Goal: Task Accomplishment & Management: Complete application form

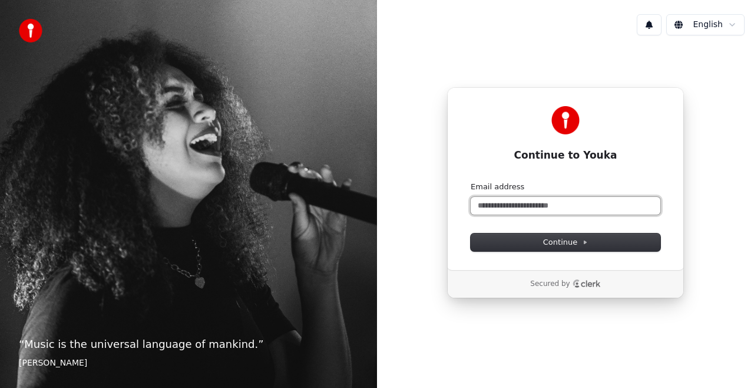
click at [542, 202] on input "Email address" at bounding box center [566, 206] width 190 height 18
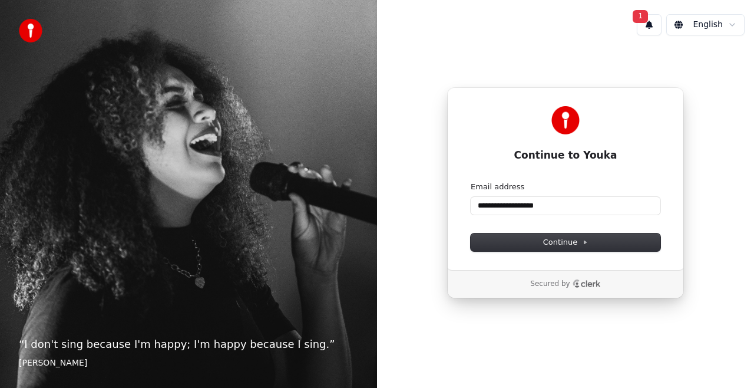
click at [564, 232] on form "**********" at bounding box center [566, 216] width 190 height 70
click at [556, 240] on span "Continue" at bounding box center [565, 242] width 45 height 11
click at [636, 342] on div "**********" at bounding box center [565, 194] width 377 height 388
click at [535, 203] on input "**********" at bounding box center [566, 206] width 190 height 18
click at [567, 243] on span "Continue" at bounding box center [565, 242] width 45 height 11
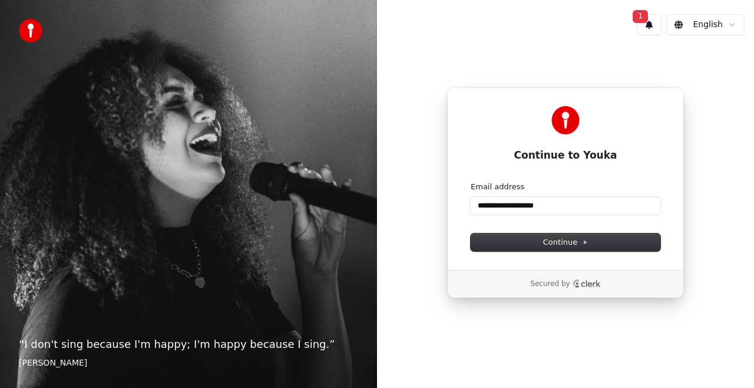
type input "**********"
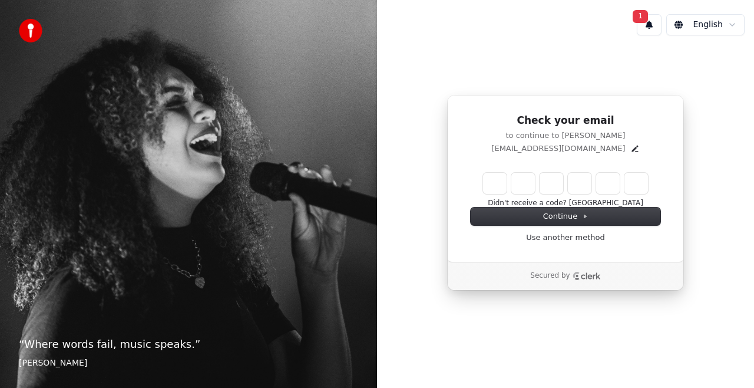
click at [495, 182] on input "Enter verification code" at bounding box center [565, 183] width 165 height 21
paste input "******"
type input "******"
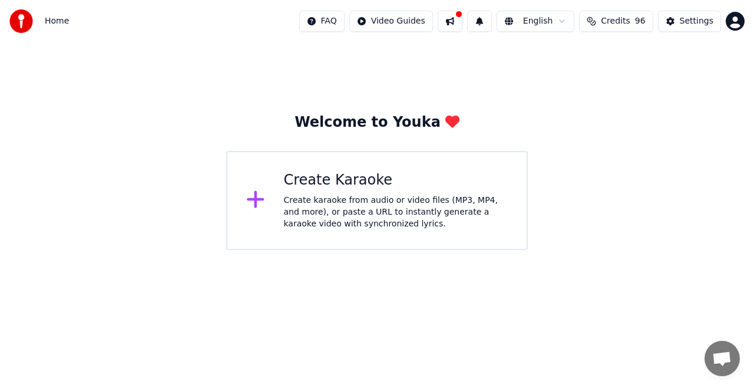
click at [310, 189] on div "Create Karaoke" at bounding box center [396, 180] width 225 height 19
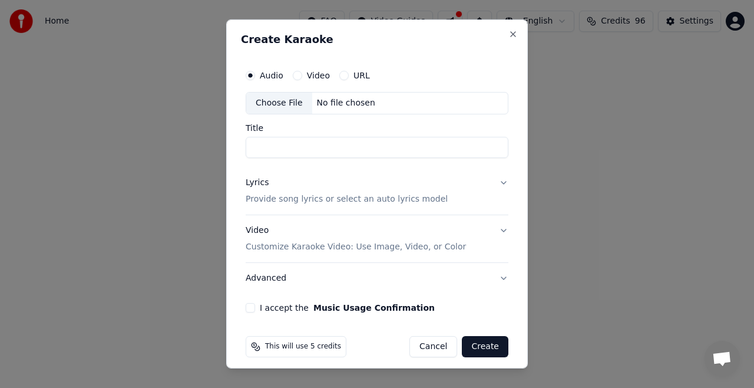
drag, startPoint x: 371, startPoint y: 29, endPoint x: 412, endPoint y: 25, distance: 41.5
click at [412, 25] on div "Create Karaoke Audio Video URL Choose File No file chosen Title Lyrics Provide …" at bounding box center [377, 193] width 302 height 349
click at [279, 144] on input "Title" at bounding box center [377, 147] width 263 height 21
click at [362, 246] on p "Customize Karaoke Video: Use Image, Video, or Color" at bounding box center [356, 247] width 220 height 12
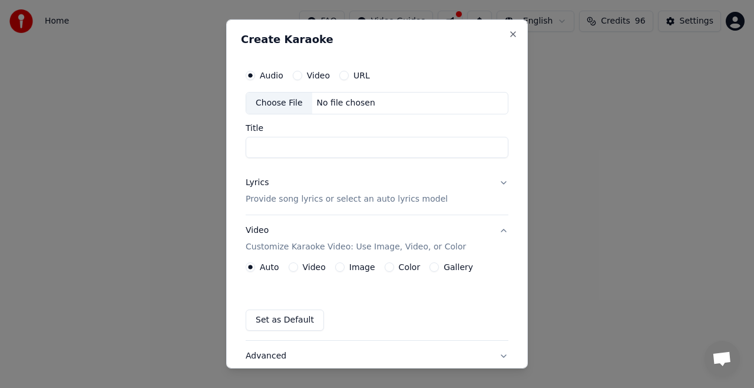
click at [404, 266] on label "Color" at bounding box center [410, 267] width 22 height 8
click at [394, 266] on button "Color" at bounding box center [389, 266] width 9 height 9
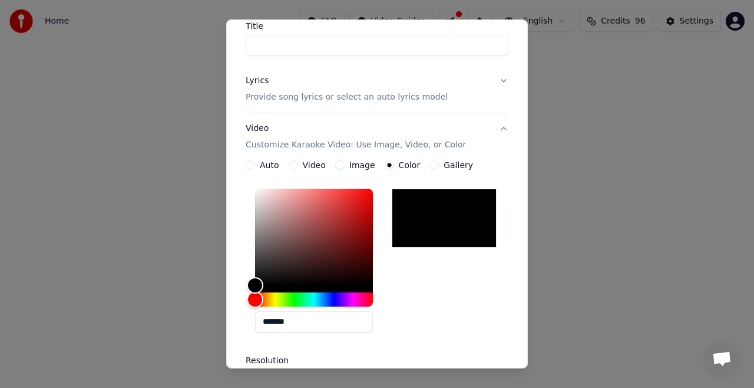
scroll to position [71, 0]
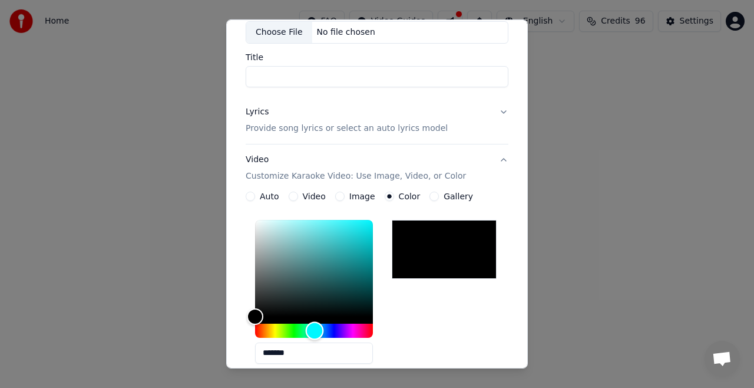
click at [315, 328] on div "Hue" at bounding box center [314, 330] width 118 height 14
click at [351, 220] on div "Color" at bounding box center [314, 268] width 118 height 97
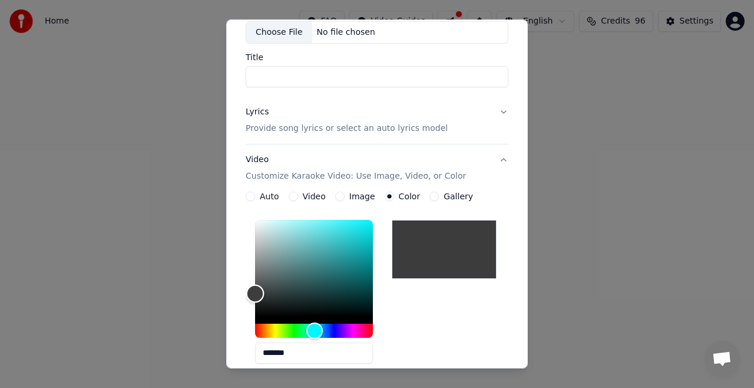
type input "*******"
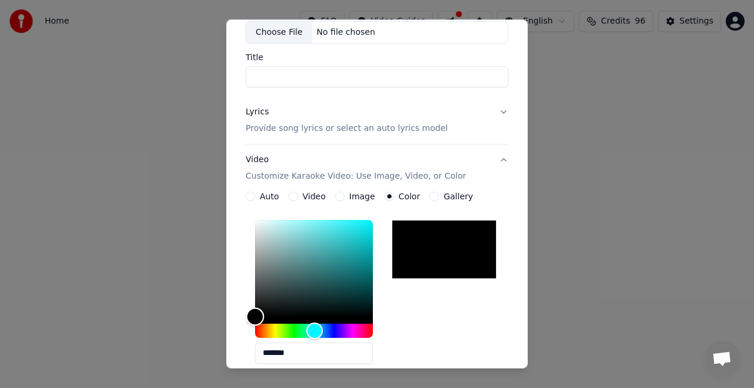
drag, startPoint x: 351, startPoint y: 219, endPoint x: 250, endPoint y: 359, distance: 172.3
click at [250, 358] on div "*******" at bounding box center [377, 294] width 263 height 158
click at [250, 359] on div "*******" at bounding box center [377, 294] width 263 height 158
click at [263, 192] on label "Auto" at bounding box center [269, 196] width 19 height 8
click at [255, 192] on button "Auto" at bounding box center [250, 196] width 9 height 9
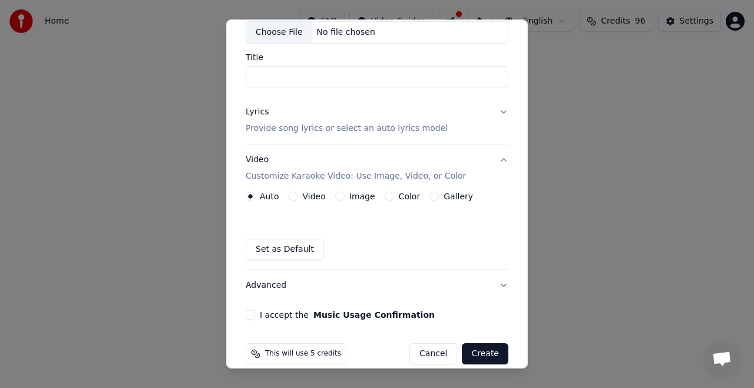
click at [299, 246] on button "Set as Default" at bounding box center [285, 249] width 78 height 21
click at [280, 245] on button "Set as Default" at bounding box center [285, 249] width 78 height 21
click at [304, 199] on label "Video" at bounding box center [314, 196] width 23 height 8
click at [298, 199] on button "Video" at bounding box center [293, 196] width 9 height 9
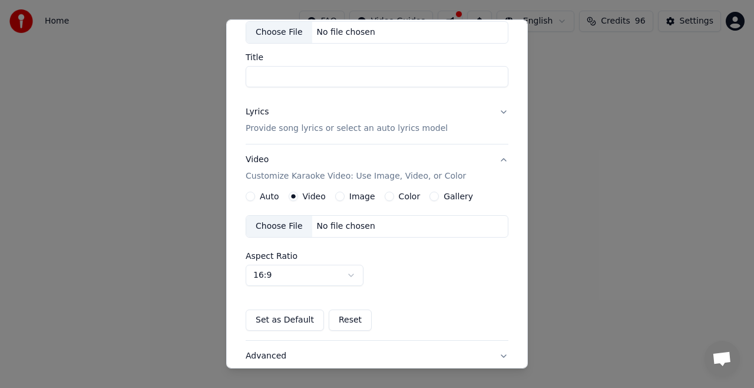
click at [354, 193] on label "Image" at bounding box center [362, 196] width 26 height 8
click at [345, 193] on button "Image" at bounding box center [339, 196] width 9 height 9
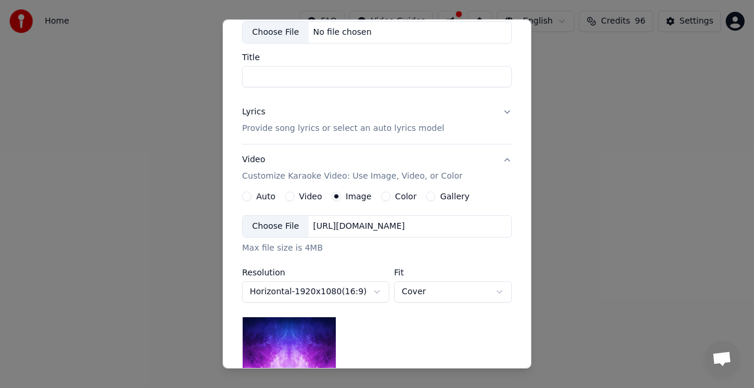
click at [351, 346] on div "**********" at bounding box center [377, 292] width 270 height 154
click at [346, 197] on label "Image" at bounding box center [359, 196] width 26 height 8
click at [341, 197] on button "Image" at bounding box center [336, 196] width 9 height 9
click at [276, 219] on div "Choose File" at bounding box center [276, 226] width 66 height 21
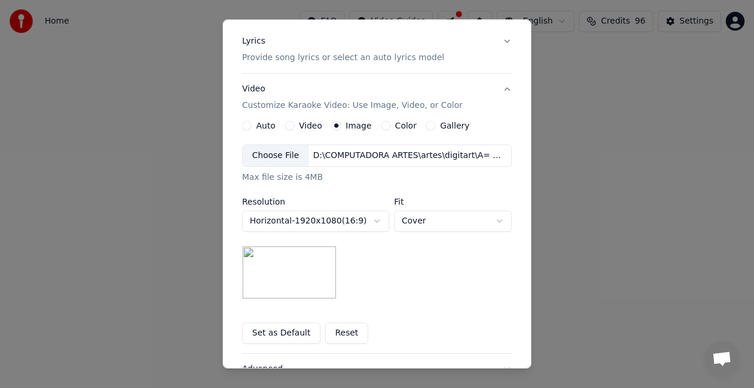
scroll to position [170, 0]
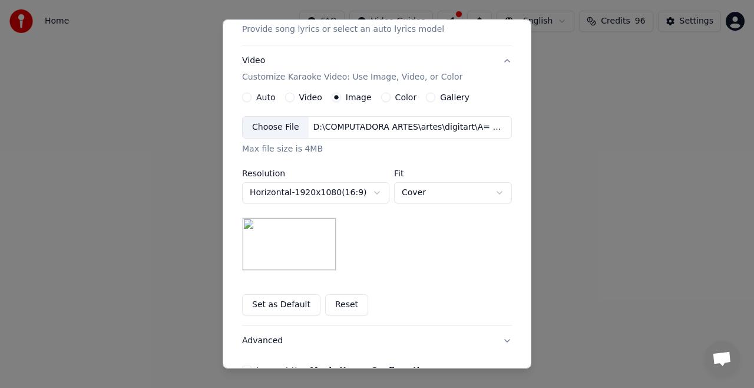
click at [483, 193] on button "Cover" at bounding box center [453, 192] width 118 height 21
click at [509, 136] on body "**********" at bounding box center [377, 125] width 754 height 250
click at [262, 304] on button "Set as Default" at bounding box center [281, 304] width 78 height 21
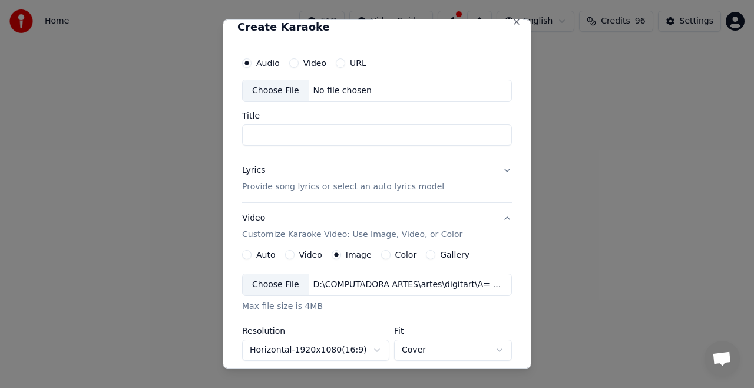
scroll to position [8, 0]
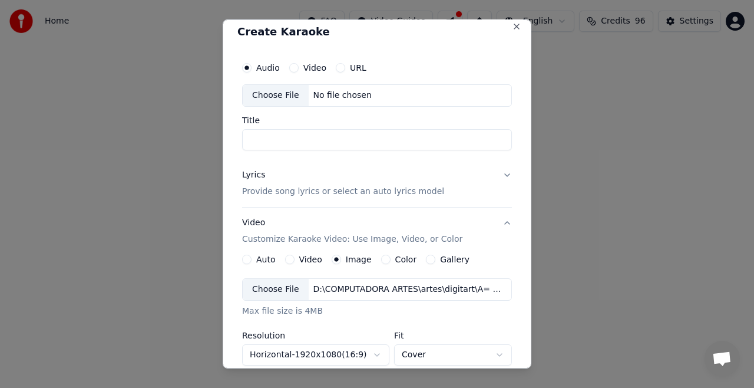
click at [328, 189] on p "Provide song lyrics or select an auto lyrics model" at bounding box center [343, 192] width 202 height 12
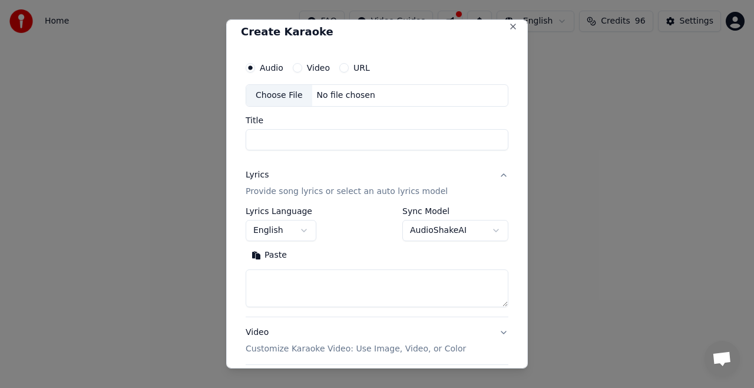
click at [464, 227] on button "AudioShakeAI" at bounding box center [455, 230] width 106 height 21
click at [308, 249] on body "**********" at bounding box center [377, 125] width 754 height 250
click at [311, 223] on button "English" at bounding box center [281, 230] width 71 height 21
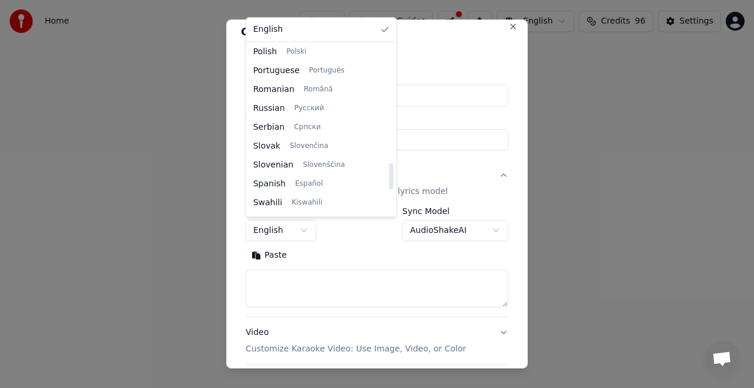
scroll to position [758, 0]
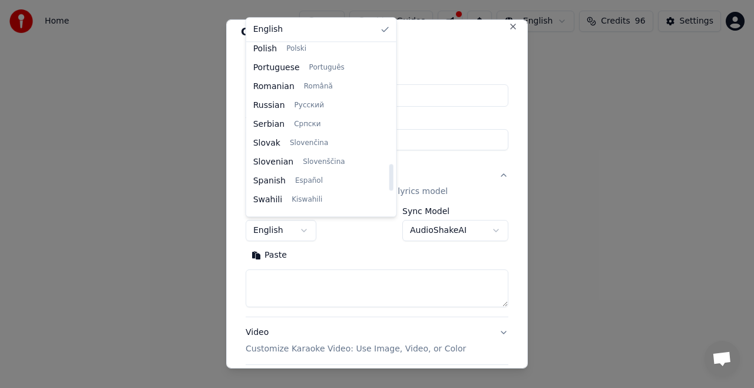
drag, startPoint x: 376, startPoint y: 50, endPoint x: 376, endPoint y: 169, distance: 119.0
click at [389, 169] on div at bounding box center [391, 177] width 4 height 27
select select "**"
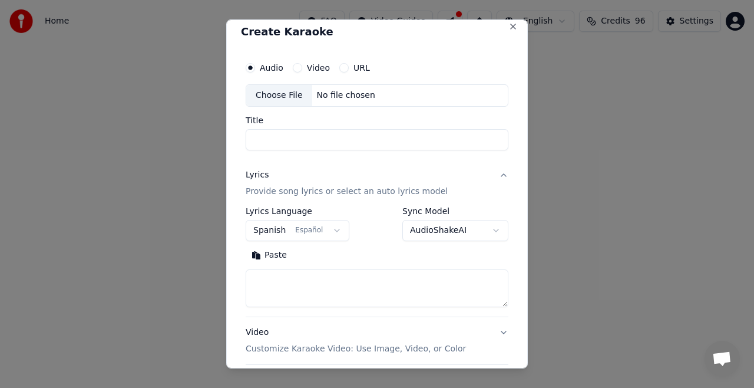
click at [320, 193] on p "Provide song lyrics or select an auto lyrics model" at bounding box center [347, 192] width 202 height 12
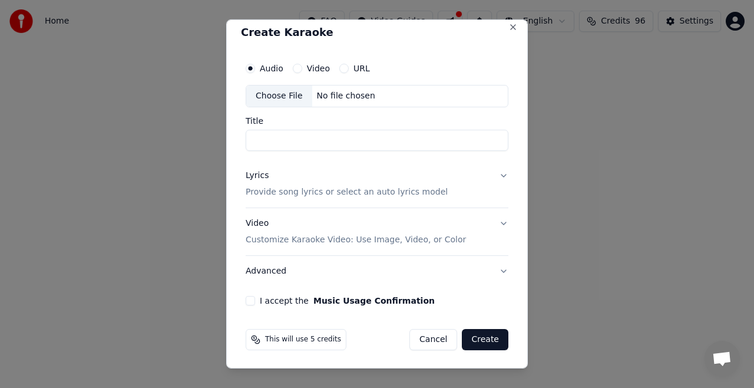
click at [271, 92] on div "Choose File" at bounding box center [279, 95] width 66 height 21
type input "**********"
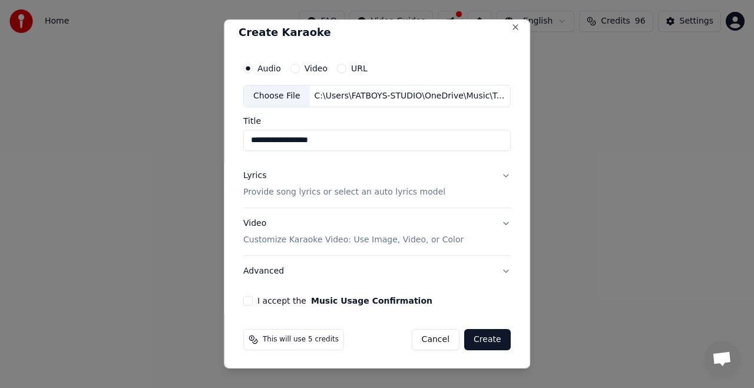
click at [309, 187] on p "Provide song lyrics or select an auto lyrics model" at bounding box center [344, 192] width 202 height 12
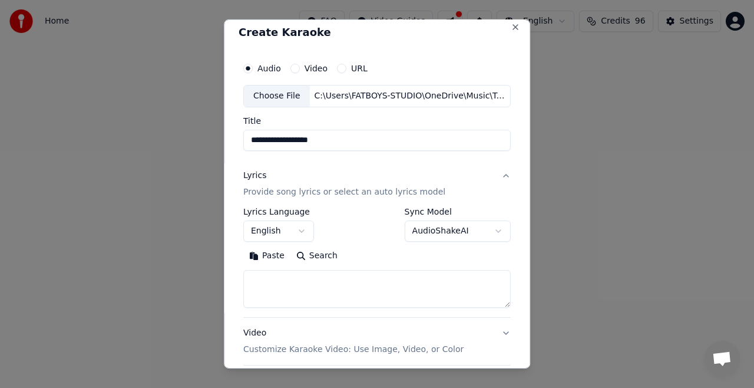
click at [458, 228] on body "**********" at bounding box center [377, 125] width 754 height 250
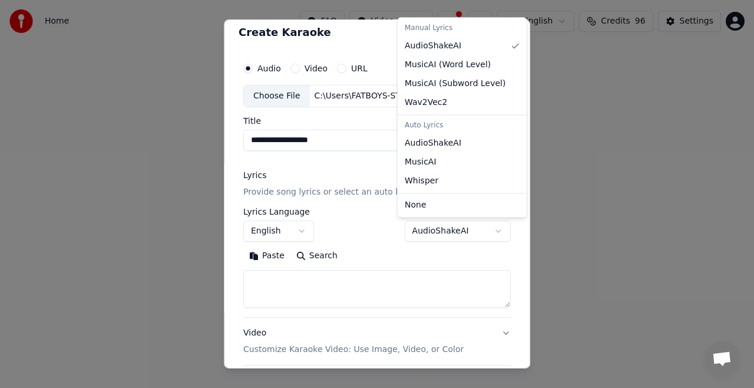
select select "**********"
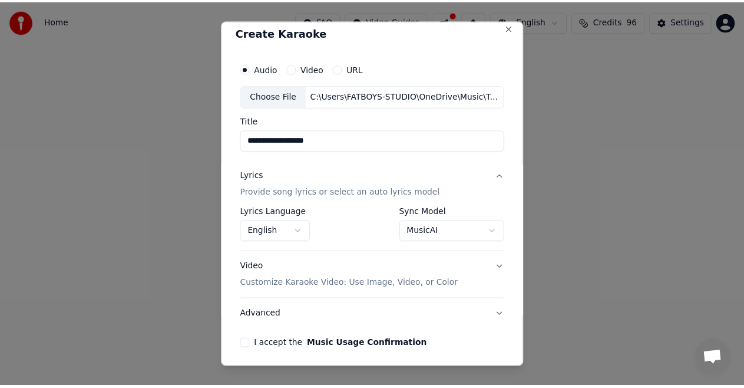
scroll to position [50, 0]
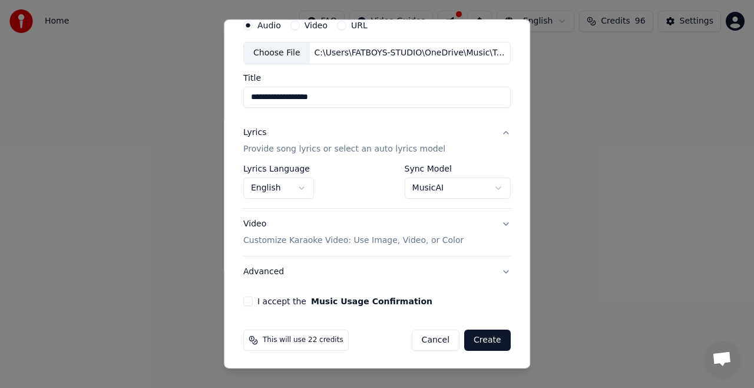
click at [243, 298] on button "I accept the Music Usage Confirmation" at bounding box center [247, 300] width 9 height 9
click at [473, 331] on button "Create" at bounding box center [487, 339] width 47 height 21
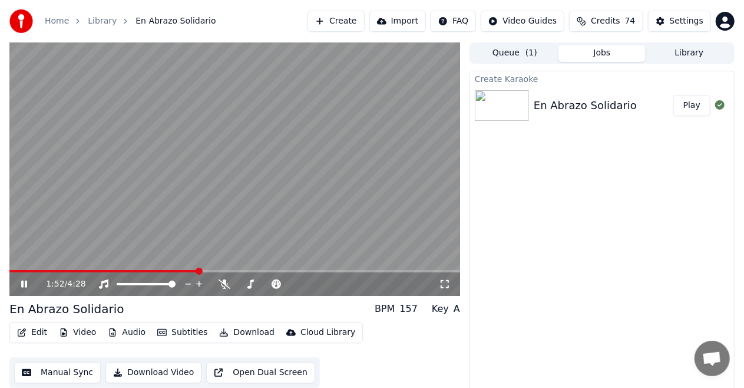
scroll to position [12, 0]
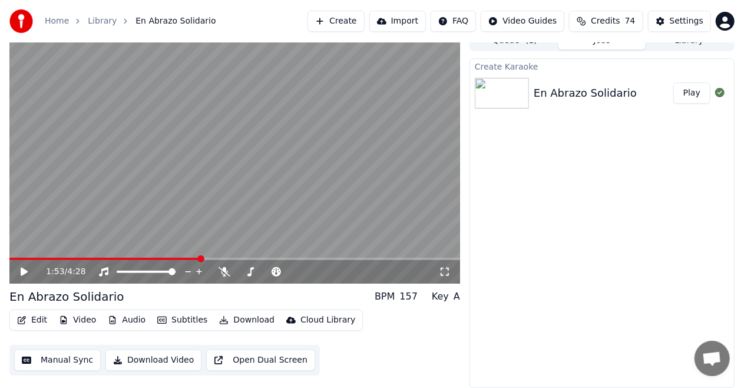
click at [127, 317] on button "Audio" at bounding box center [126, 320] width 47 height 16
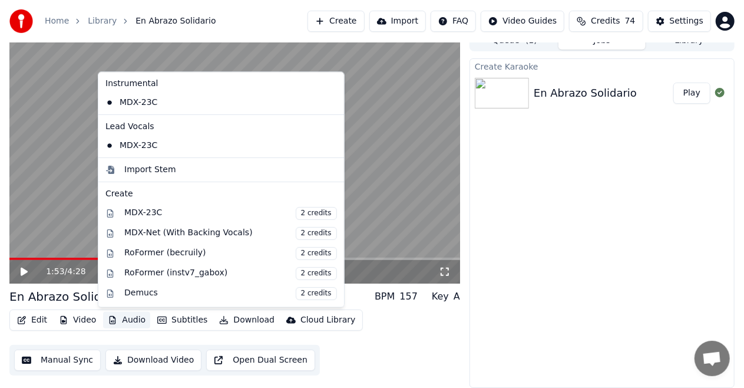
click at [127, 317] on button "Audio" at bounding box center [126, 320] width 47 height 16
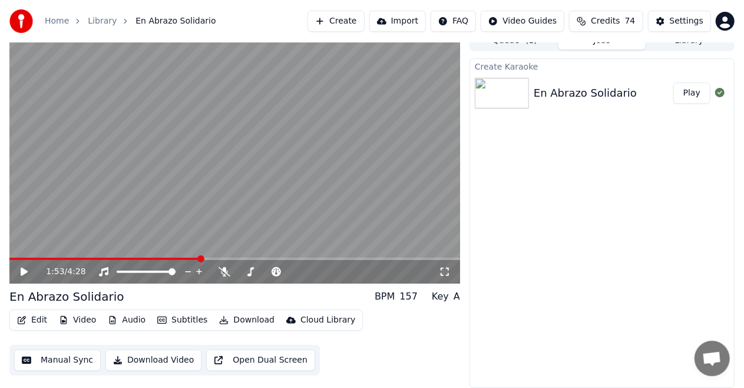
click at [127, 317] on button "Audio" at bounding box center [126, 320] width 47 height 16
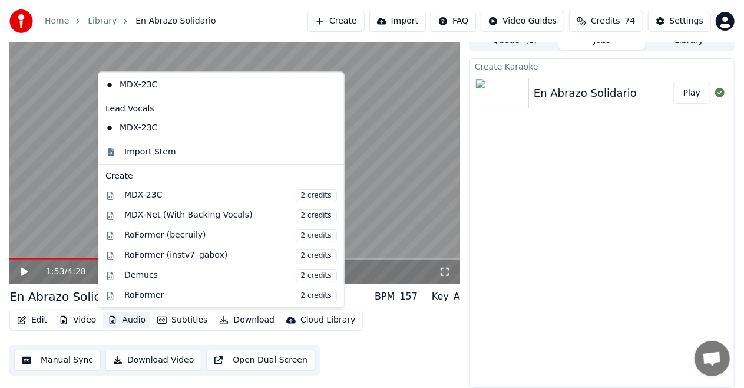
scroll to position [0, 0]
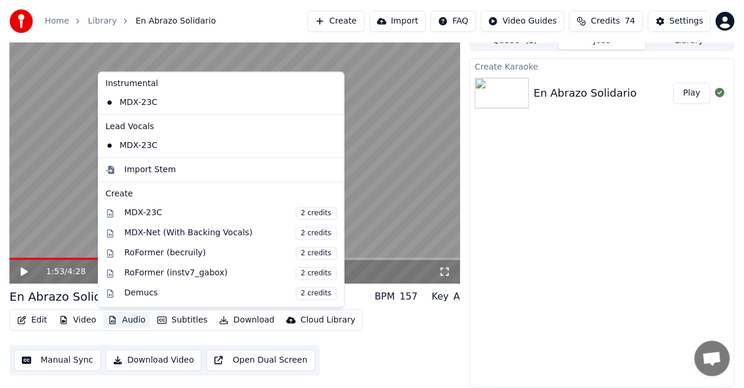
click at [329, 101] on icon at bounding box center [335, 102] width 13 height 9
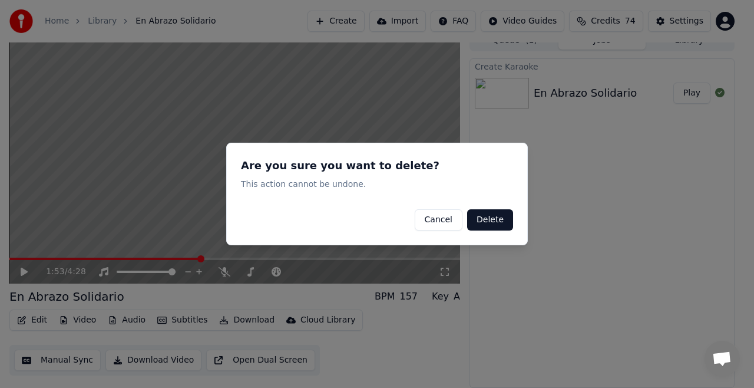
click at [439, 216] on button "Cancel" at bounding box center [439, 219] width 48 height 21
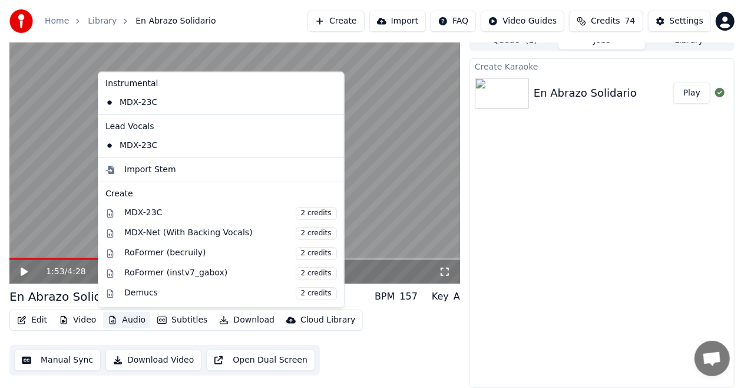
click at [125, 323] on button "Audio" at bounding box center [126, 320] width 47 height 16
click at [139, 168] on div "Import Stem" at bounding box center [150, 170] width 52 height 12
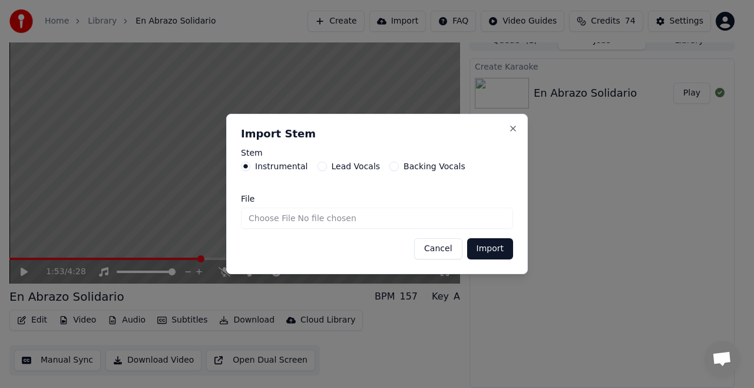
click at [283, 219] on input "File" at bounding box center [377, 217] width 272 height 21
click at [272, 212] on input "File" at bounding box center [377, 217] width 272 height 21
type input "**********"
click at [486, 246] on button "Import" at bounding box center [490, 248] width 46 height 21
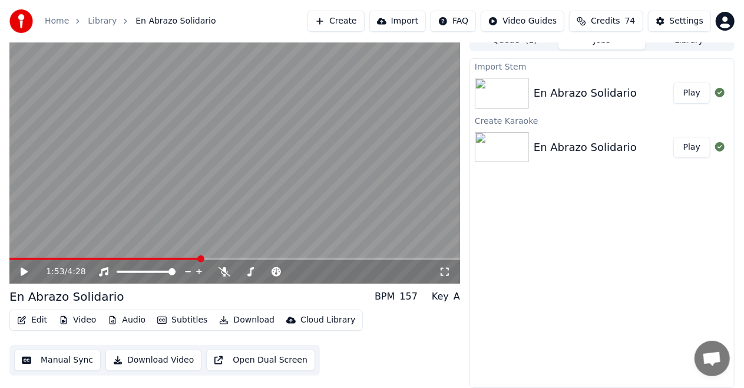
click at [689, 93] on button "Play" at bounding box center [692, 92] width 37 height 21
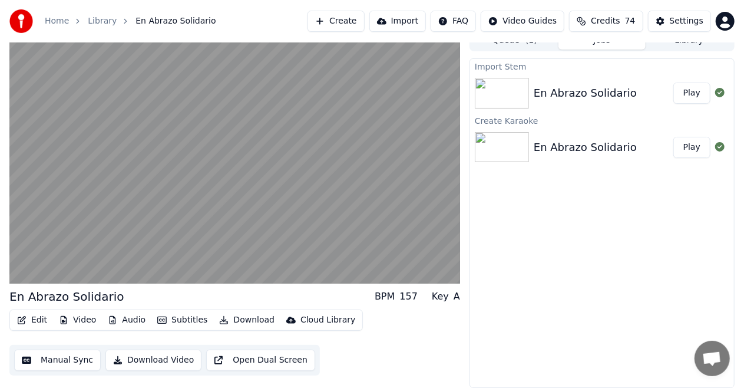
click at [496, 85] on img at bounding box center [502, 93] width 54 height 31
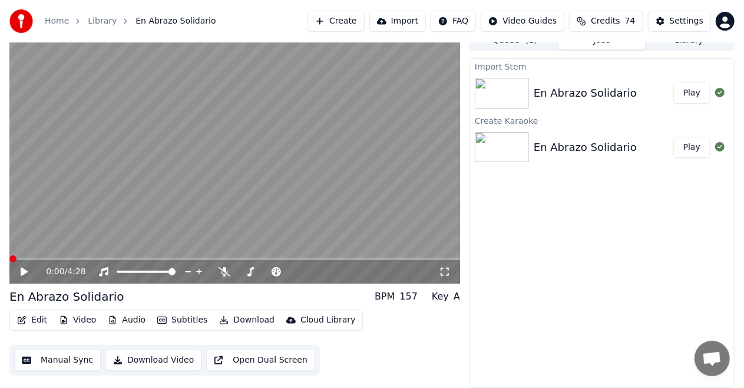
click at [9, 261] on span at bounding box center [12, 258] width 7 height 7
click at [572, 94] on div "En Abrazo Solidario" at bounding box center [585, 93] width 103 height 16
click at [507, 78] on img at bounding box center [502, 93] width 54 height 31
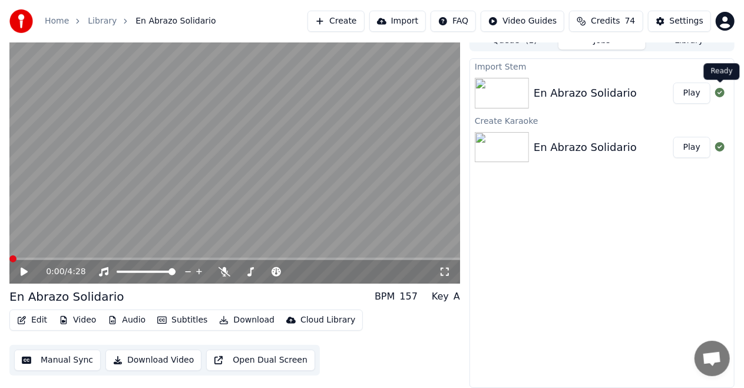
click at [718, 93] on icon at bounding box center [719, 92] width 9 height 9
click at [691, 90] on button "Play" at bounding box center [692, 92] width 37 height 21
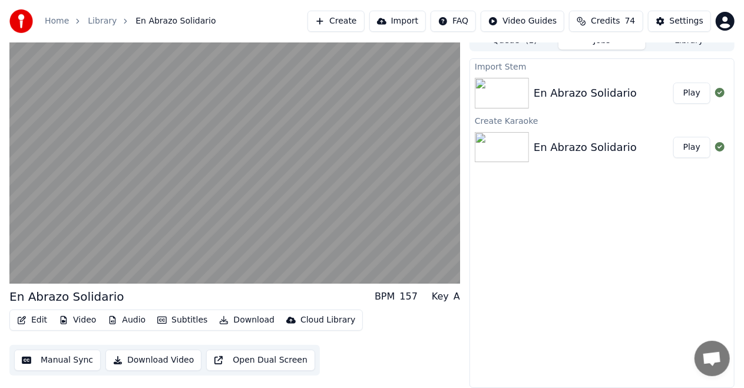
click at [674, 82] on button "Play" at bounding box center [692, 92] width 37 height 21
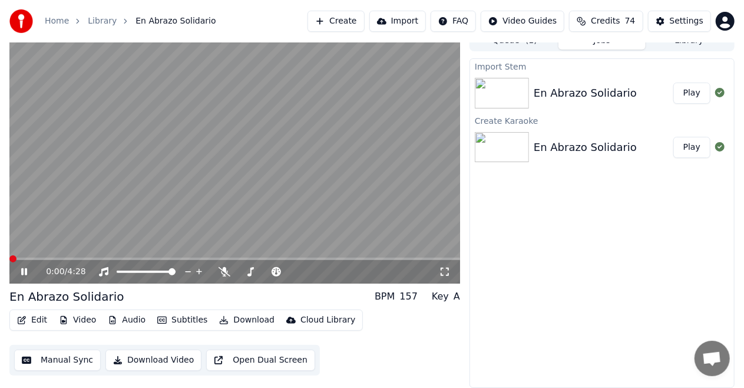
click at [674, 82] on button "Play" at bounding box center [692, 92] width 37 height 21
click at [21, 269] on icon at bounding box center [32, 271] width 27 height 9
click at [579, 95] on div "En Abrazo Solidario" at bounding box center [585, 93] width 103 height 16
click at [137, 357] on button "Download Video" at bounding box center [153, 359] width 96 height 21
click at [692, 89] on button "Show" at bounding box center [689, 92] width 42 height 21
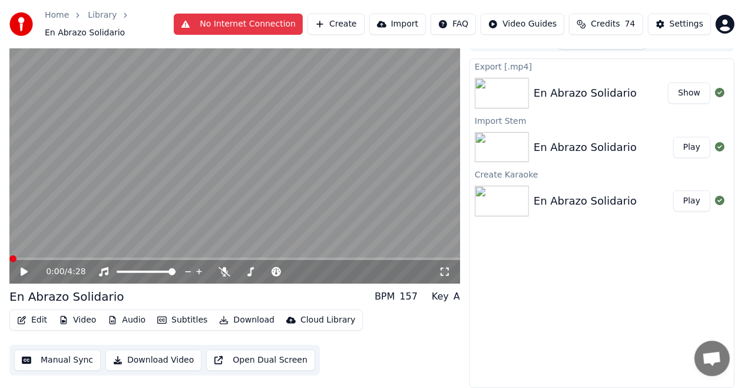
scroll to position [12, 0]
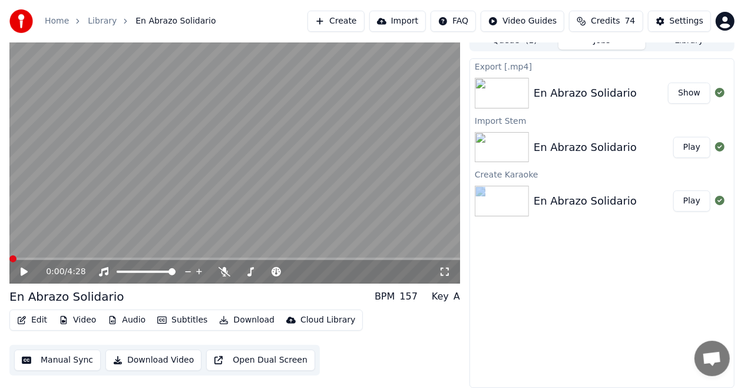
drag, startPoint x: 694, startPoint y: 180, endPoint x: 632, endPoint y: 200, distance: 64.5
click at [632, 200] on div "Create Karaoke En Abrazo Solidario Play" at bounding box center [602, 194] width 264 height 54
